Goal: Transaction & Acquisition: Purchase product/service

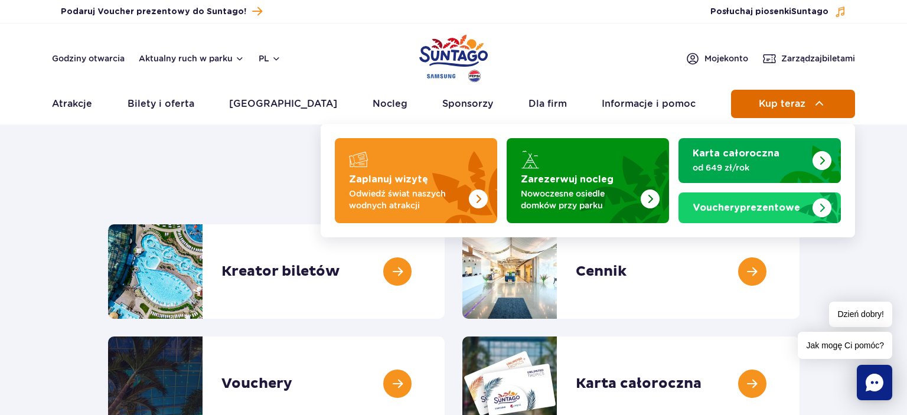
click at [790, 110] on button "Kup teraz" at bounding box center [793, 104] width 124 height 28
click at [815, 103] on img at bounding box center [819, 104] width 14 height 14
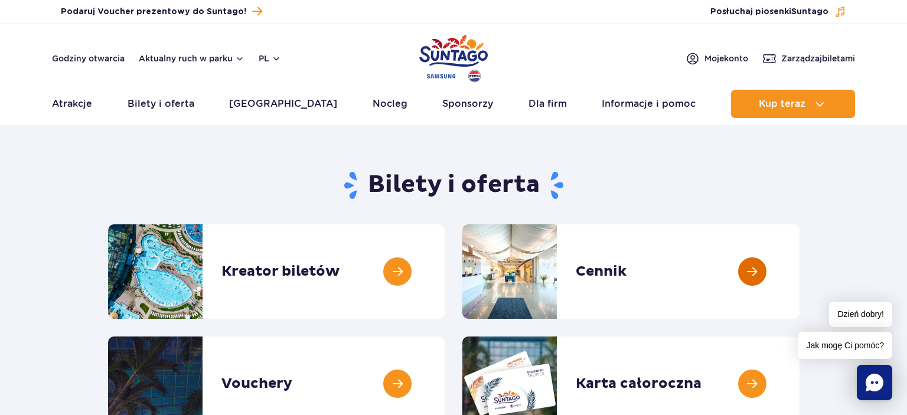
click at [799, 267] on link at bounding box center [799, 271] width 0 height 94
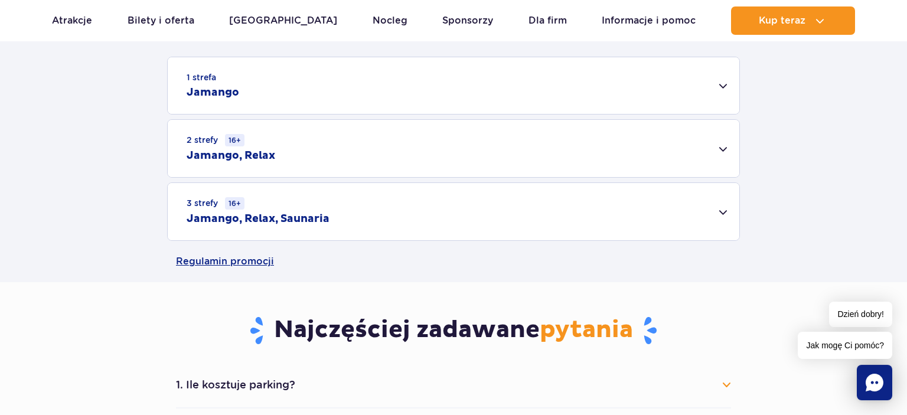
scroll to position [374, 0]
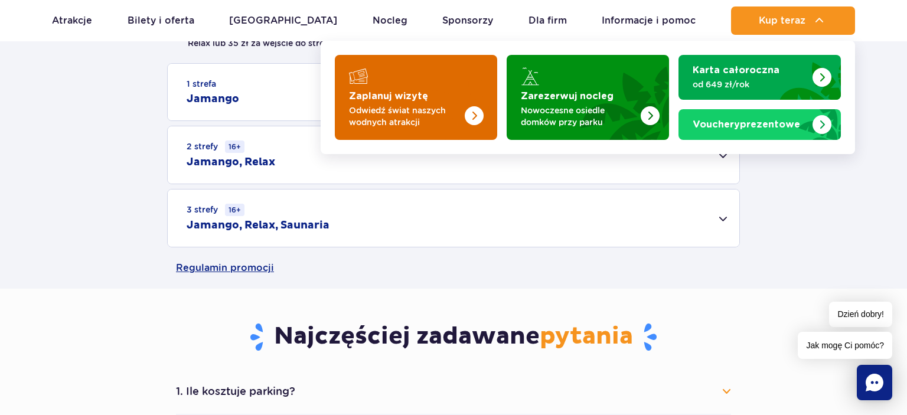
click at [437, 116] on p "Odwiedź świat naszych wodnych atrakcji" at bounding box center [406, 116] width 115 height 24
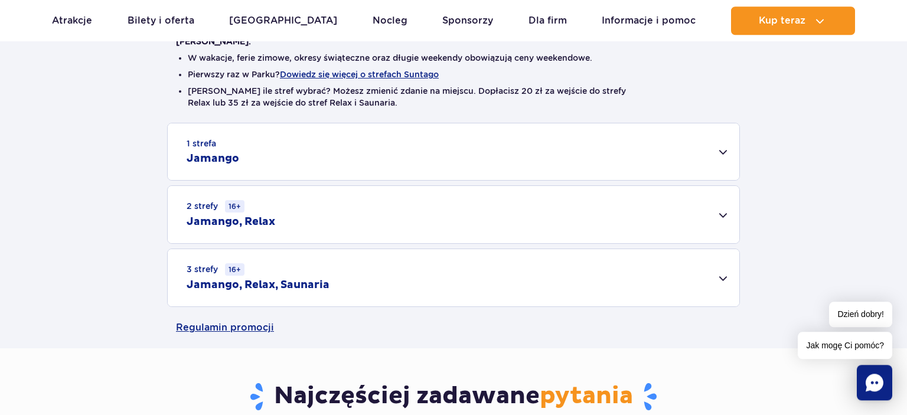
scroll to position [312, 0]
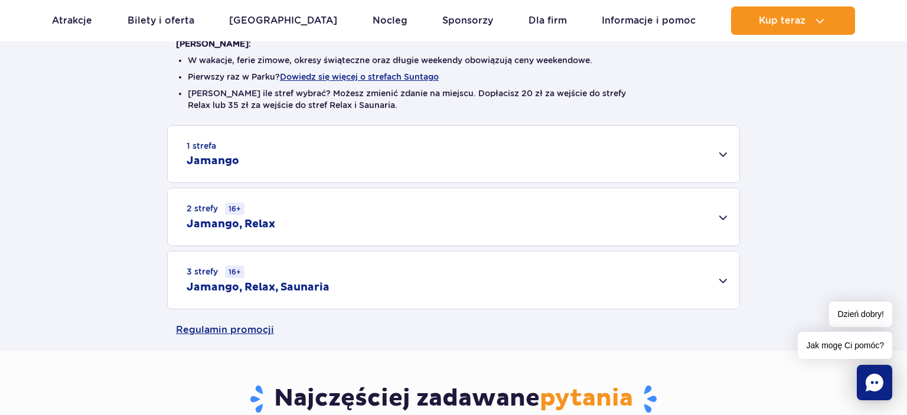
click at [717, 218] on div "2 strefy 16+ Jamango, Relax" at bounding box center [453, 216] width 571 height 57
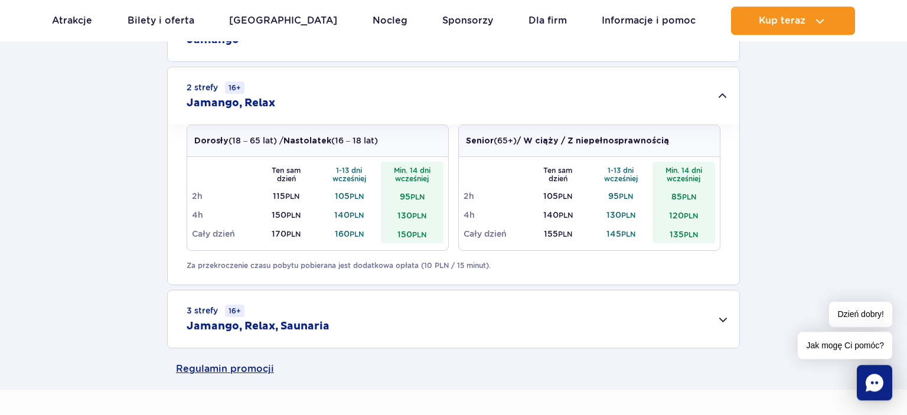
scroll to position [436, 0]
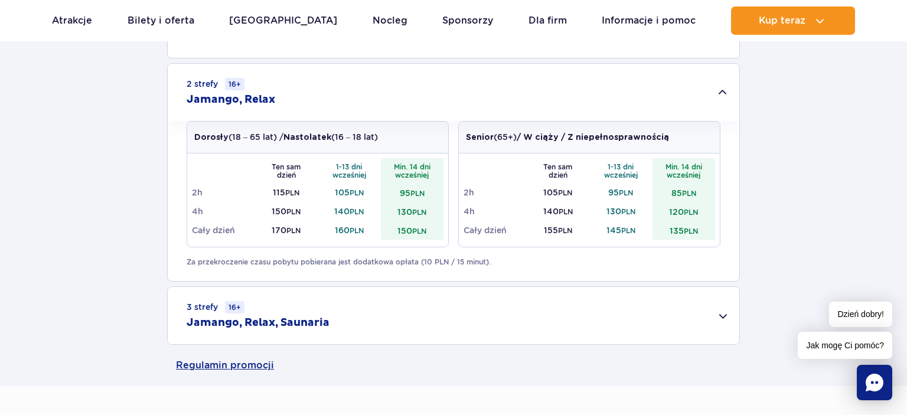
click at [721, 319] on div "3 strefy 16+ Jamango, Relax, Saunaria" at bounding box center [453, 315] width 571 height 57
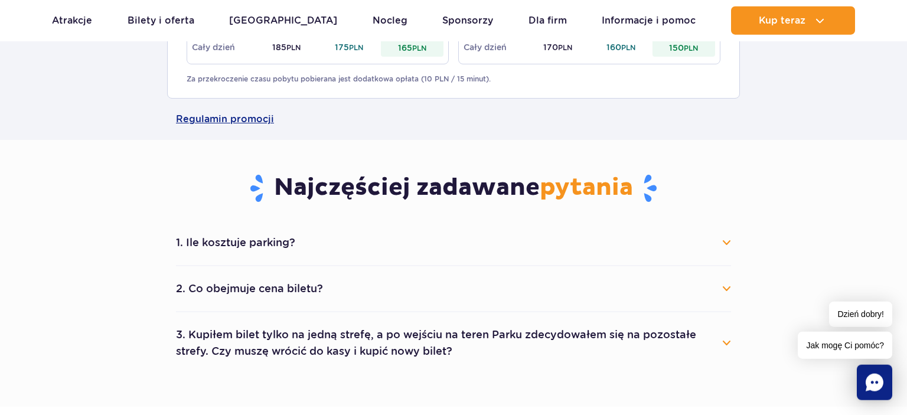
scroll to position [872, 0]
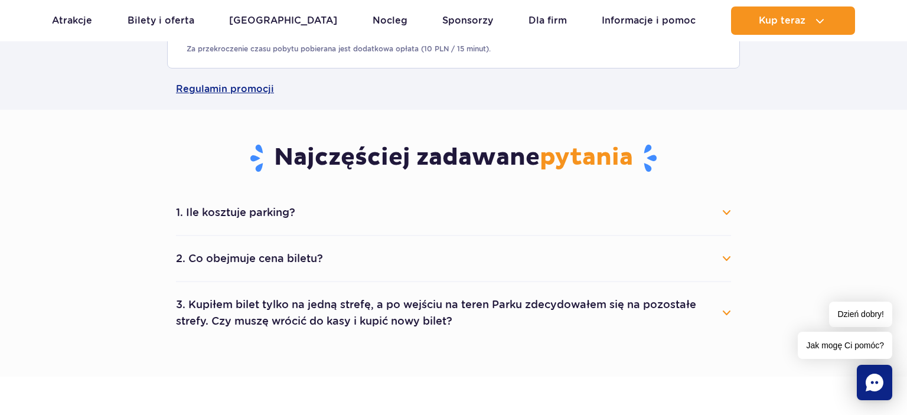
click at [727, 311] on button "3. Kupiłem bilet tylko na jedną strefę, a po wejściu na teren Parku zdecydowałe…" at bounding box center [453, 313] width 555 height 43
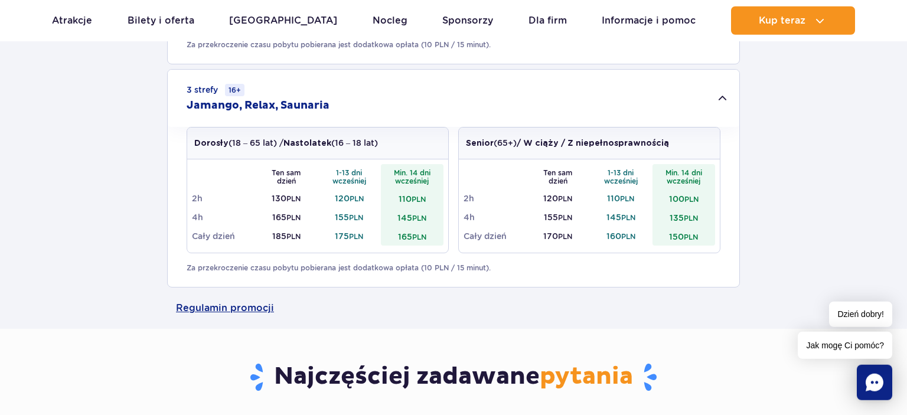
scroll to position [623, 0]
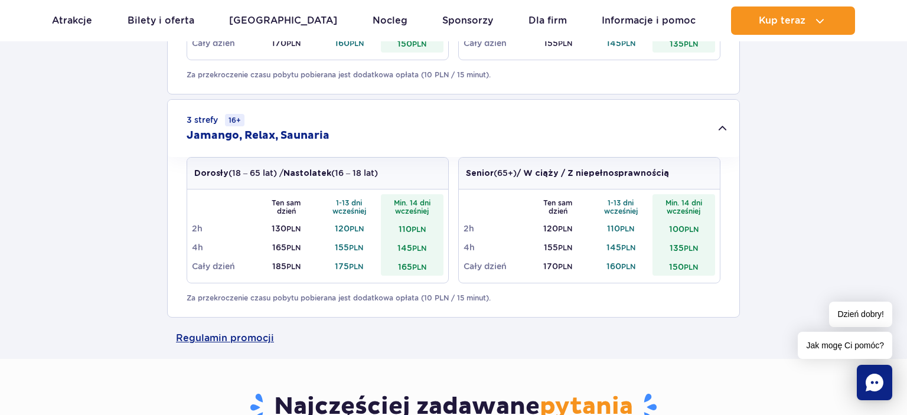
click at [812, 214] on div "1 strefa Jamango Dorosły (18 – 65 lat) / Nastolatek (16 – 18 lat) Ten sam dzień…" at bounding box center [453, 65] width 907 height 504
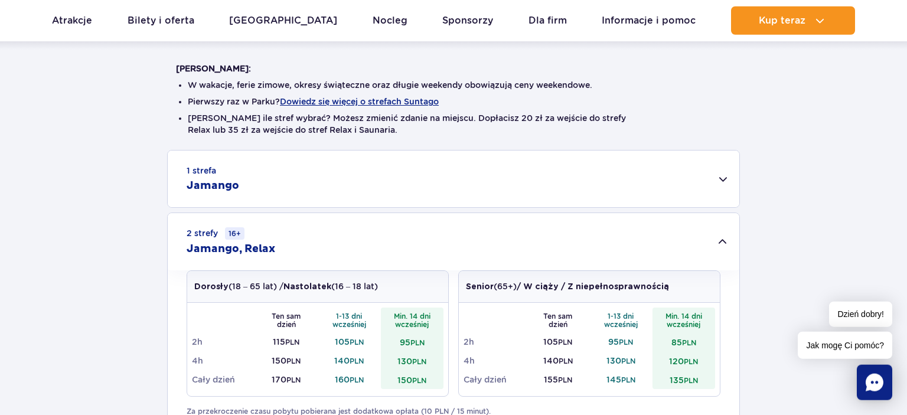
scroll to position [143, 0]
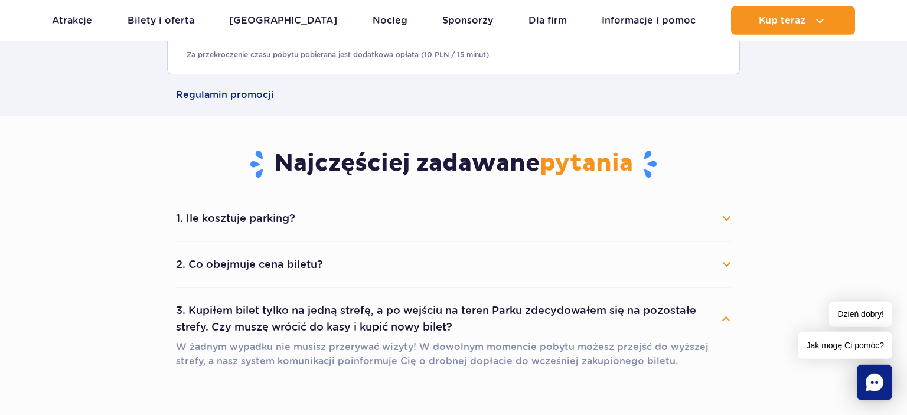
scroll to position [872, 0]
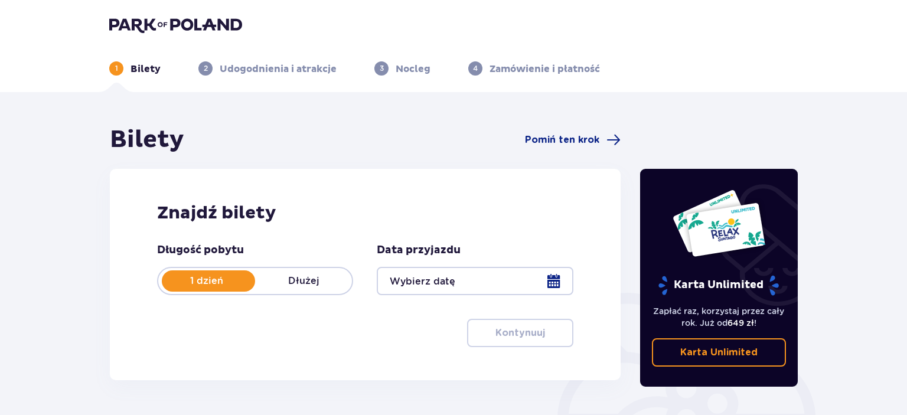
click at [478, 283] on div at bounding box center [475, 281] width 196 height 28
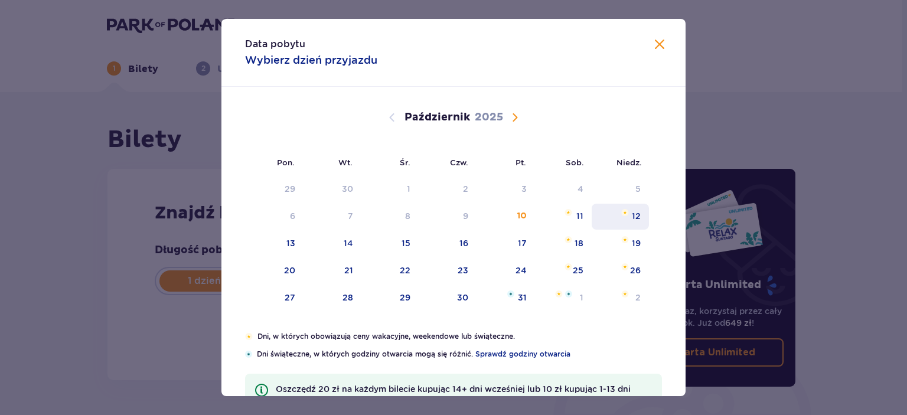
click at [638, 219] on div "12" at bounding box center [636, 216] width 9 height 12
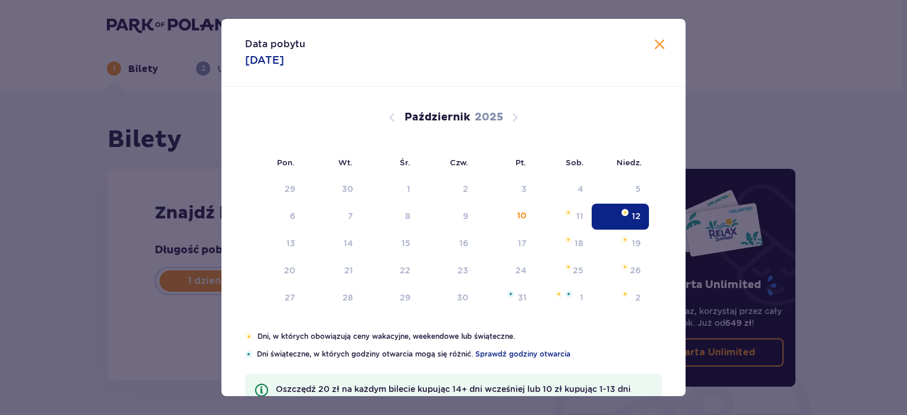
type input "12.10.25"
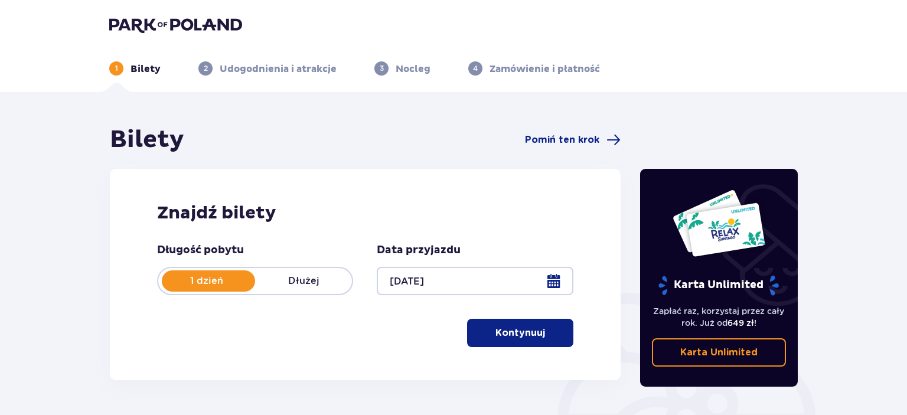
click at [533, 332] on p "Kontynuuj" at bounding box center [520, 332] width 50 height 13
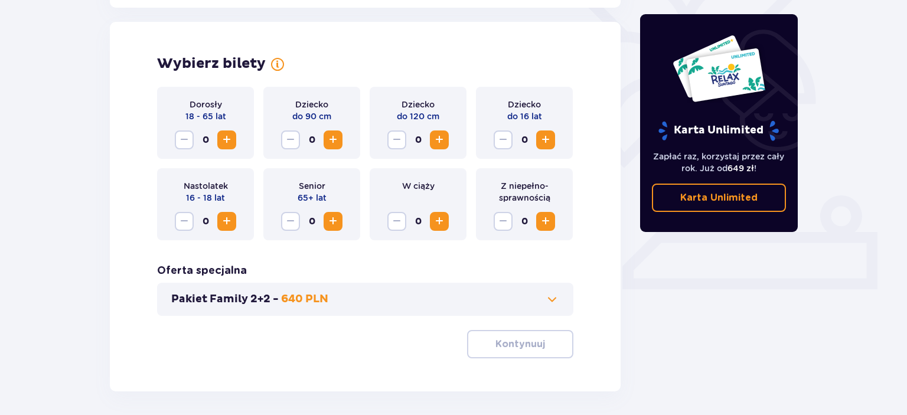
scroll to position [328, 0]
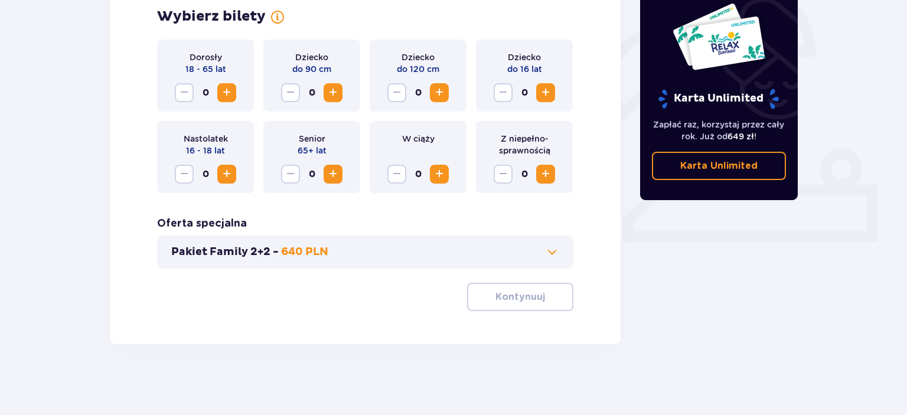
click at [547, 256] on span at bounding box center [552, 252] width 14 height 14
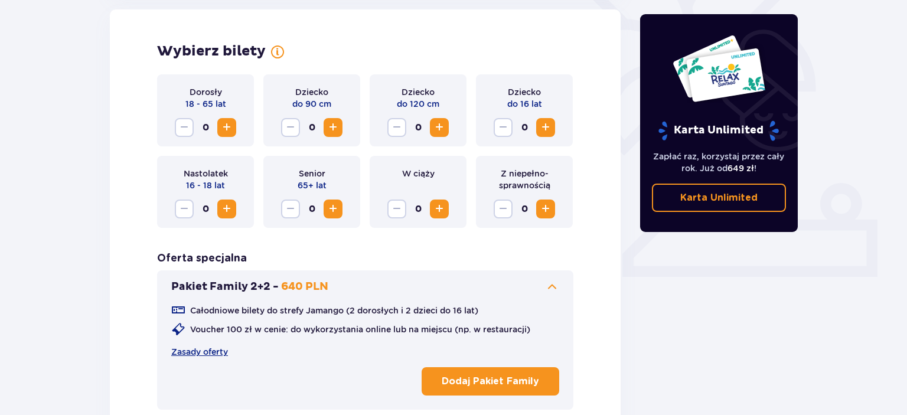
scroll to position [351, 0]
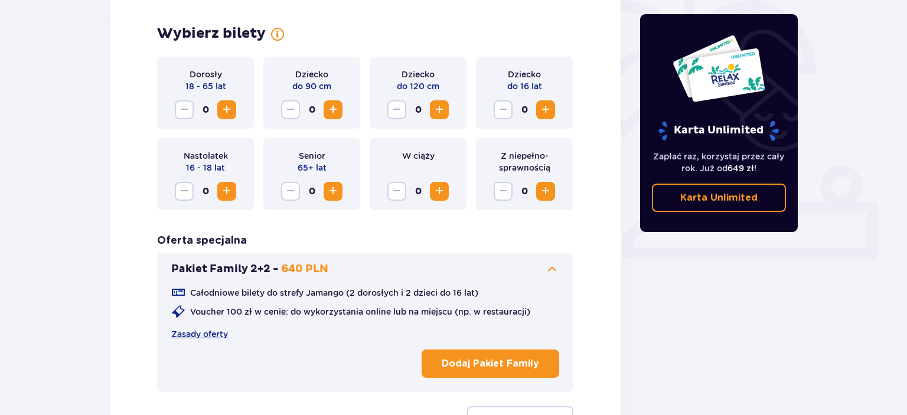
click at [499, 369] on p "Dodaj Pakiet Family" at bounding box center [490, 363] width 97 height 13
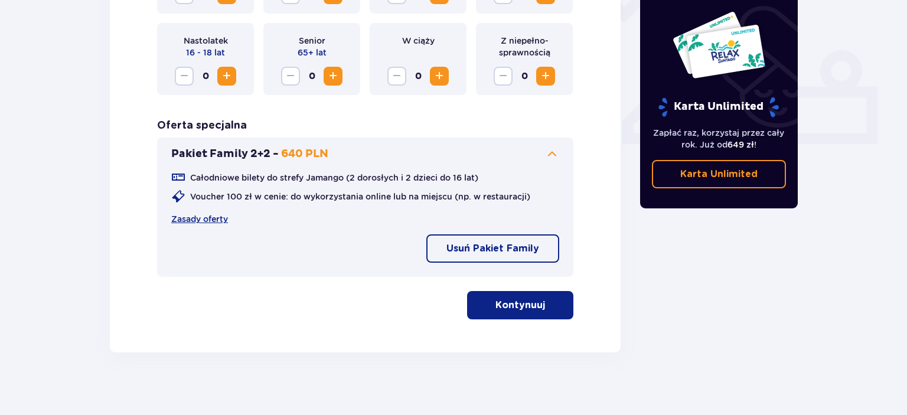
scroll to position [474, 0]
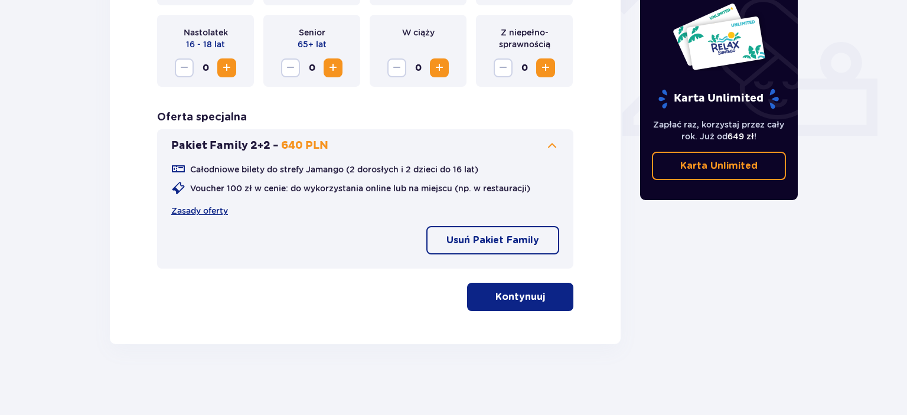
click at [505, 300] on p "Kontynuuj" at bounding box center [520, 296] width 50 height 13
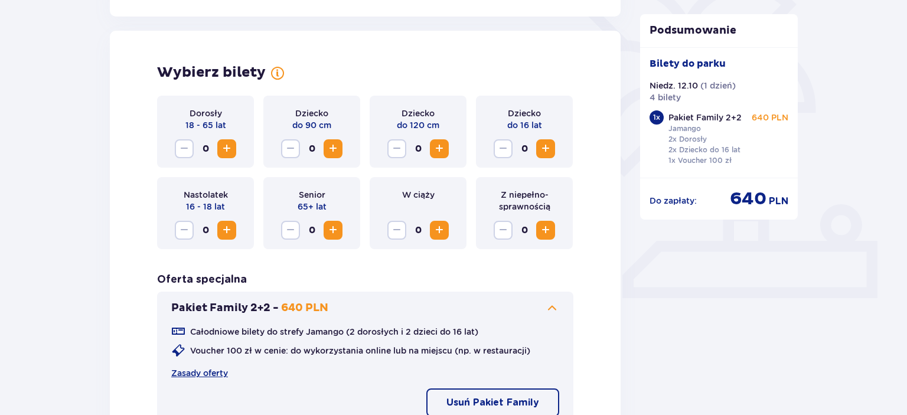
scroll to position [312, 0]
